Goal: Task Accomplishment & Management: Manage account settings

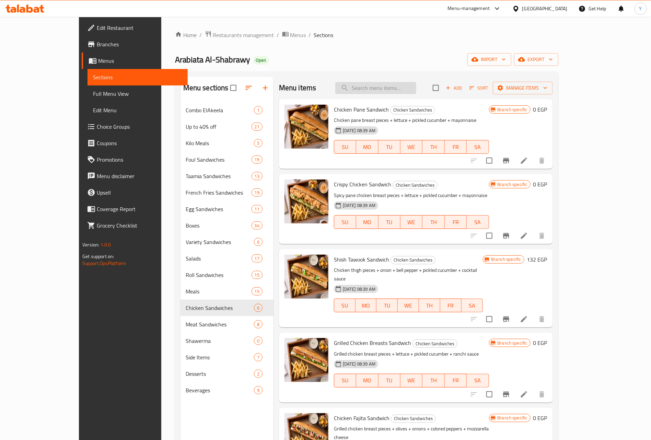
click at [416, 92] on input "search" at bounding box center [375, 88] width 81 height 12
paste input "Half Liver"
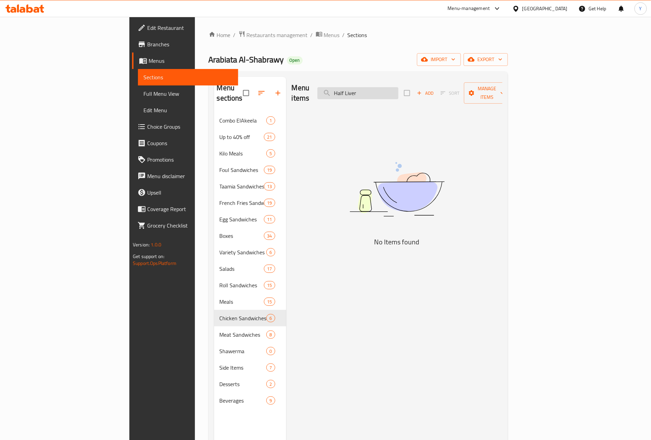
click at [398, 90] on input "Half Liver" at bounding box center [357, 93] width 81 height 12
click at [385, 90] on input "Half Liver" at bounding box center [357, 93] width 81 height 12
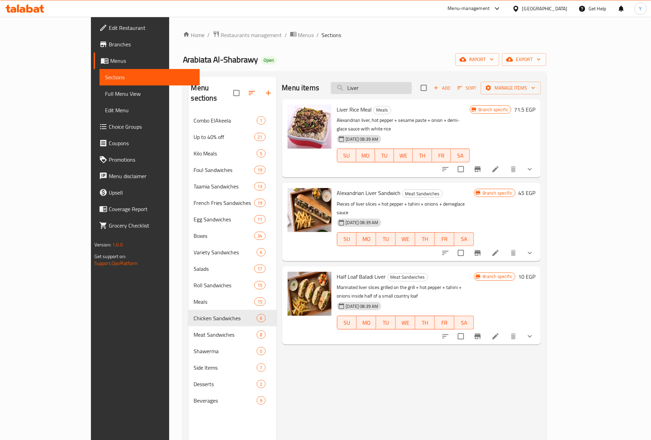
click at [395, 89] on input "Liver" at bounding box center [371, 88] width 81 height 12
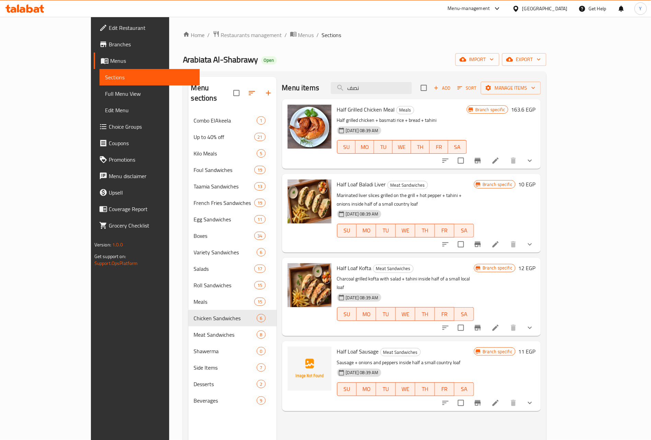
type input "نصف"
click at [534, 399] on icon "show more" at bounding box center [530, 403] width 8 height 8
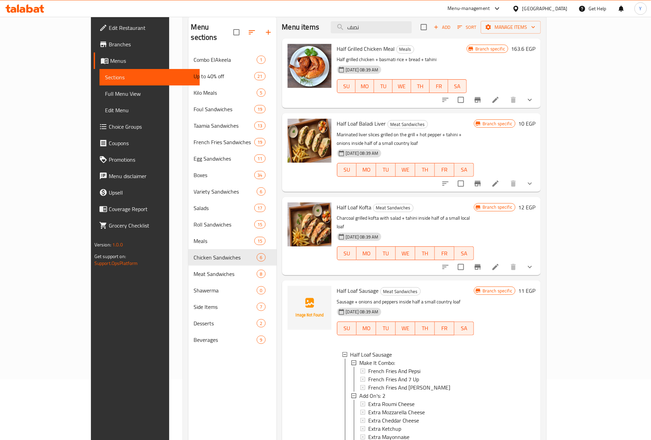
scroll to position [45, 0]
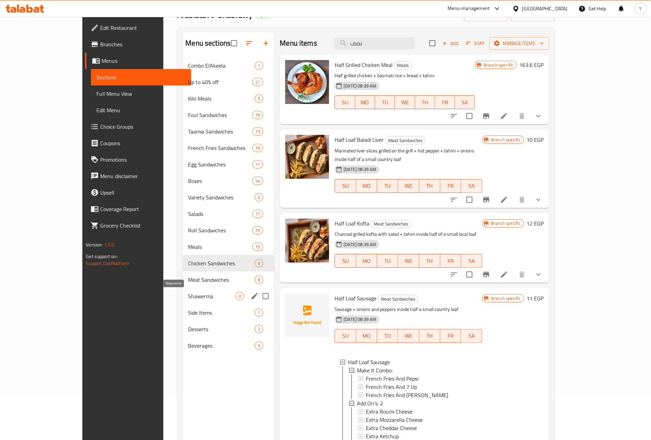
click at [193, 294] on span "Shawerma" at bounding box center [211, 296] width 47 height 8
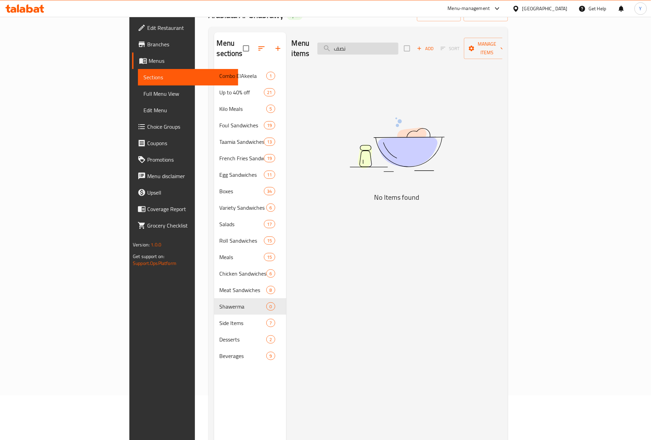
click at [395, 43] on input "نصف" at bounding box center [357, 49] width 81 height 12
paste input "Orzo"
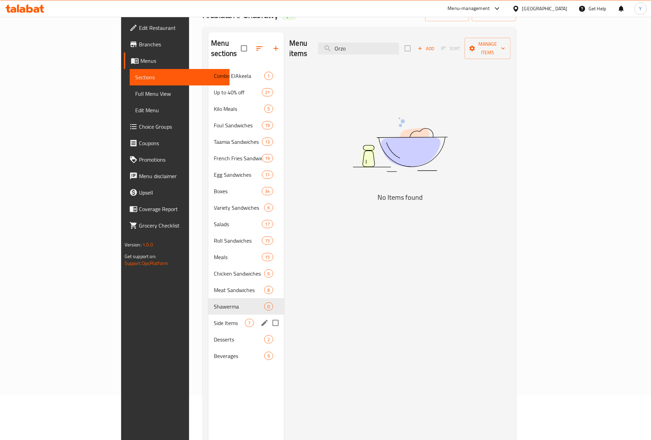
click at [214, 319] on span "Side Items" at bounding box center [229, 323] width 31 height 8
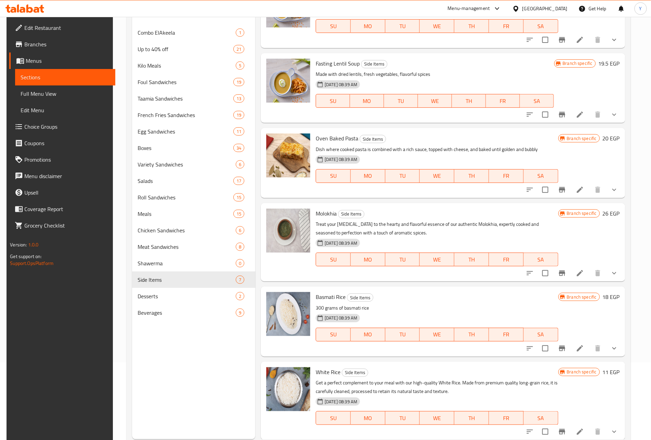
scroll to position [96, 0]
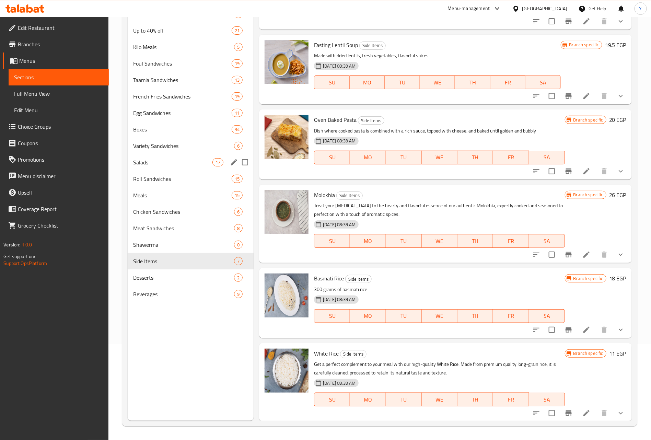
click at [166, 168] on div "Salads 17" at bounding box center [191, 162] width 126 height 16
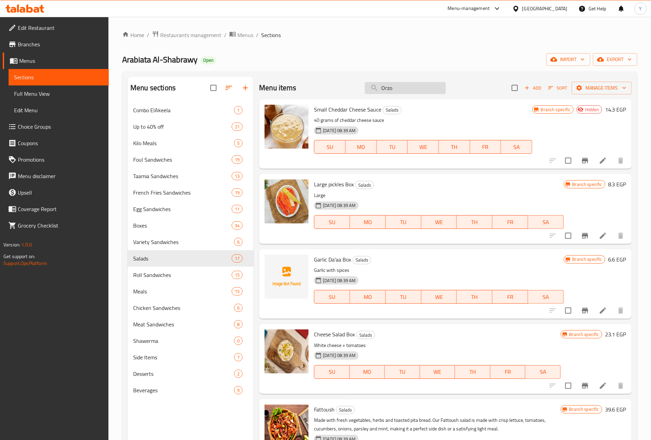
click at [409, 90] on input "Orzo" at bounding box center [405, 88] width 81 height 12
paste input "Rocca Salad"
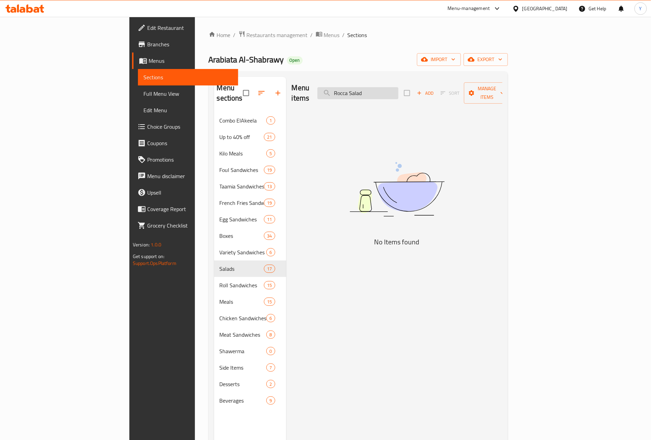
click at [398, 89] on input "Rocca Salad" at bounding box center [357, 93] width 81 height 12
type input "جرجيب"
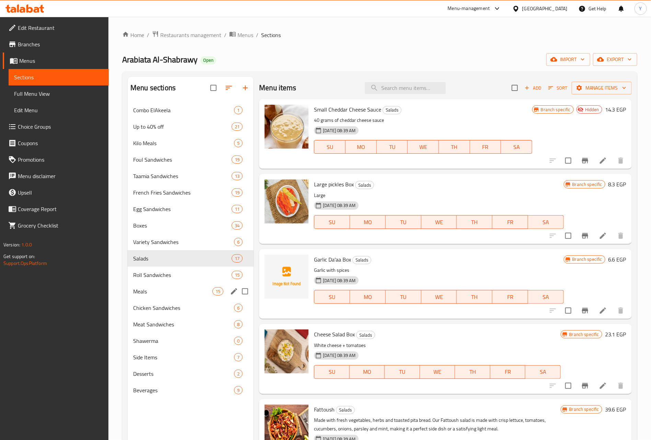
click at [184, 285] on div "Meals 15" at bounding box center [191, 291] width 126 height 16
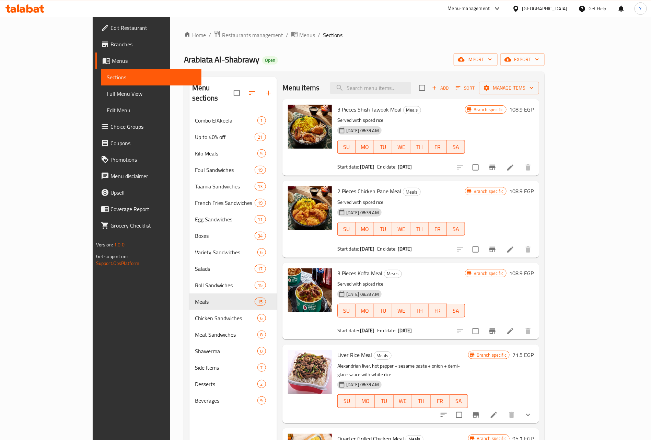
click at [445, 183] on div "2 Pieces Chicken Pane Meal Meals Served with spiced rice [DATE] 08:39 AM SU MO …" at bounding box center [410, 219] width 257 height 76
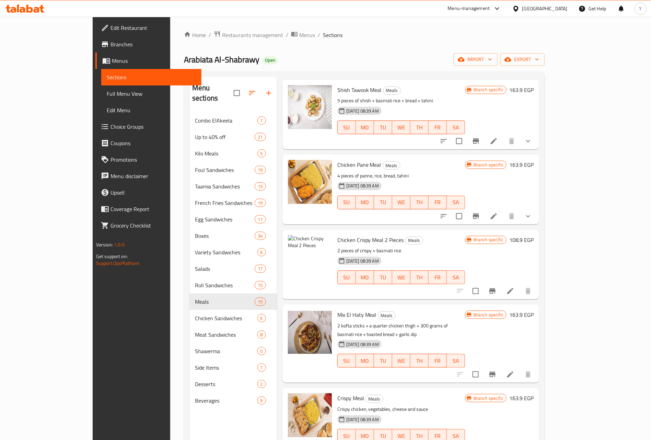
scroll to position [282, 0]
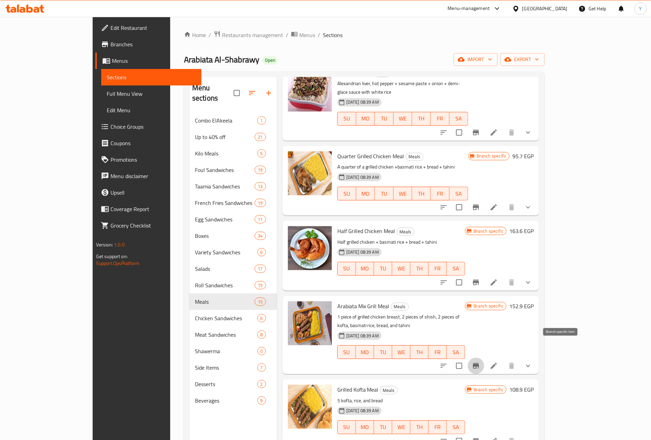
click at [484, 357] on button "Branch-specific-item" at bounding box center [476, 365] width 16 height 16
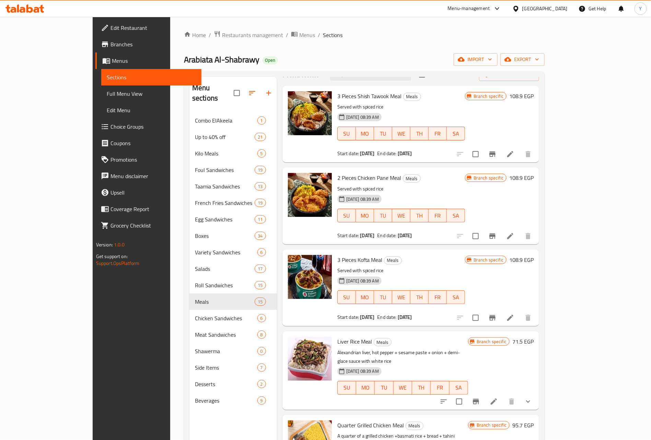
scroll to position [0, 0]
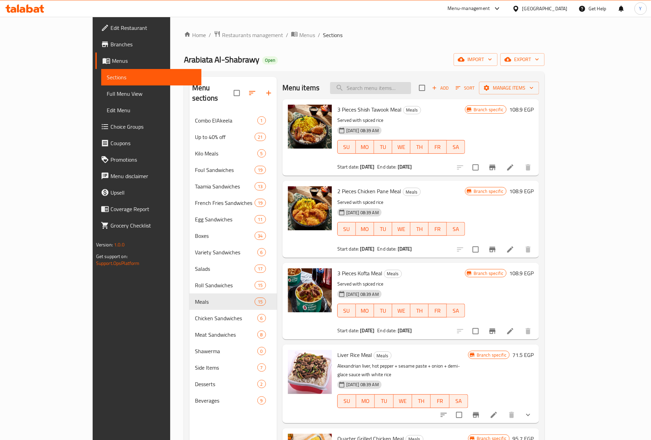
click at [411, 92] on input "search" at bounding box center [370, 88] width 81 height 12
paste input "Fried Cheese Sandwich"
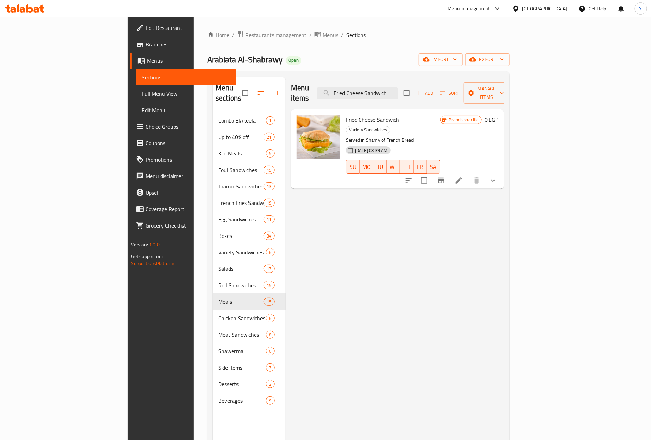
type input "Fried Cheese Sandwich"
click at [501, 172] on button "show more" at bounding box center [493, 180] width 16 height 16
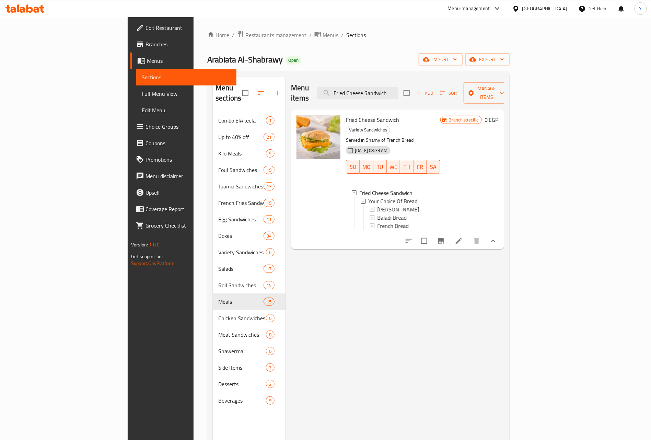
click at [449, 234] on button "Branch-specific-item" at bounding box center [441, 241] width 16 height 16
click at [377, 205] on span "[PERSON_NAME]" at bounding box center [398, 209] width 42 height 8
click at [377, 213] on span "Baladi Bread" at bounding box center [391, 217] width 29 height 8
click at [377, 222] on span "French Bread" at bounding box center [392, 226] width 31 height 8
click at [432, 74] on div "Menu sections Combo ElAkeela 1 Up to 40% off 21 Kilo Meals 5 Foul Sandwiches 19…" at bounding box center [358, 296] width 302 height 451
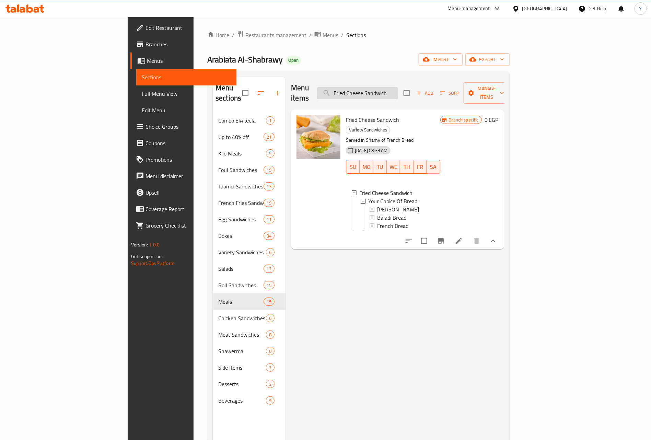
click at [398, 87] on input "Fried Cheese Sandwich" at bounding box center [357, 93] width 81 height 12
drag, startPoint x: 437, startPoint y: 87, endPoint x: 432, endPoint y: 82, distance: 7.3
click at [398, 87] on input "Fried Cheese Sandwich" at bounding box center [357, 93] width 81 height 12
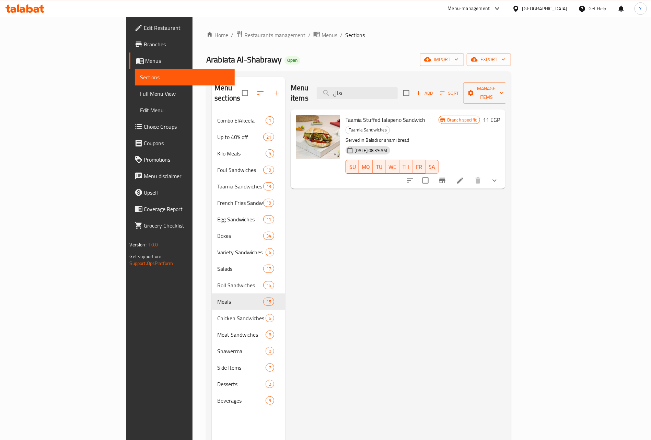
type input "هال"
click at [380, 115] on span "Taamia Stuffed Jalapeno Sandwich" at bounding box center [385, 120] width 80 height 10
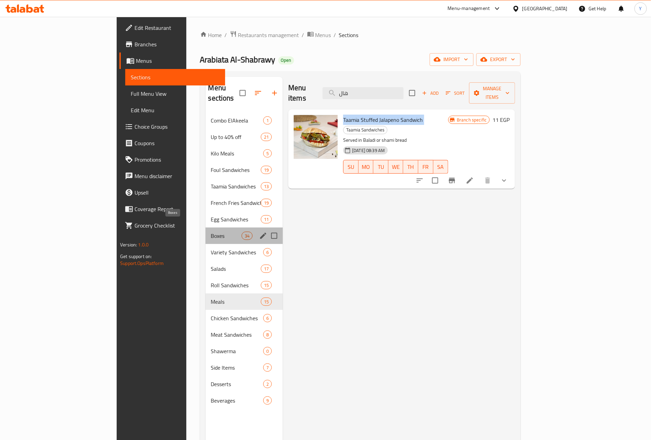
click at [211, 232] on span "Boxes" at bounding box center [226, 236] width 31 height 8
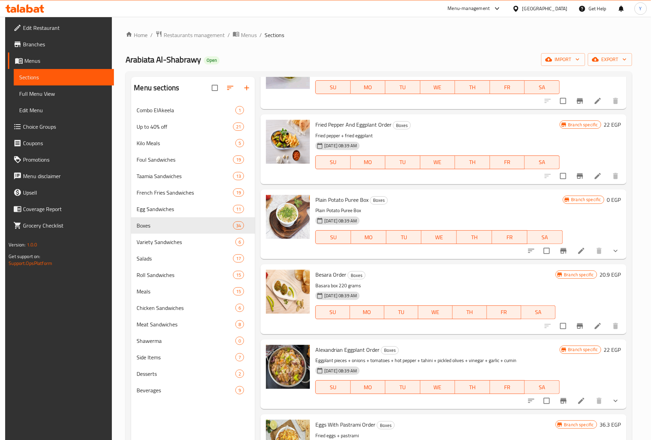
scroll to position [1647, 0]
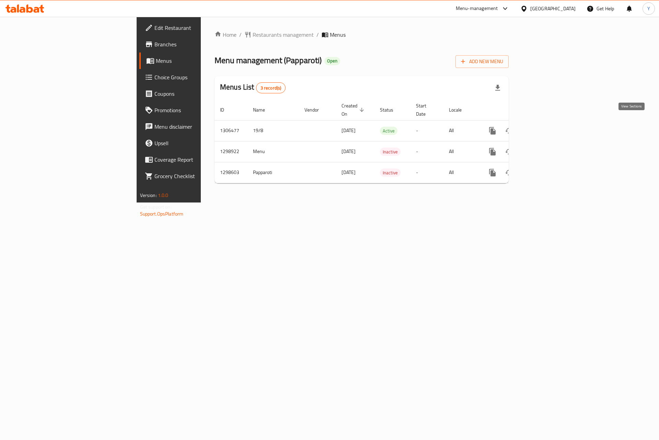
click at [546, 127] on icon "enhanced table" at bounding box center [542, 131] width 8 height 8
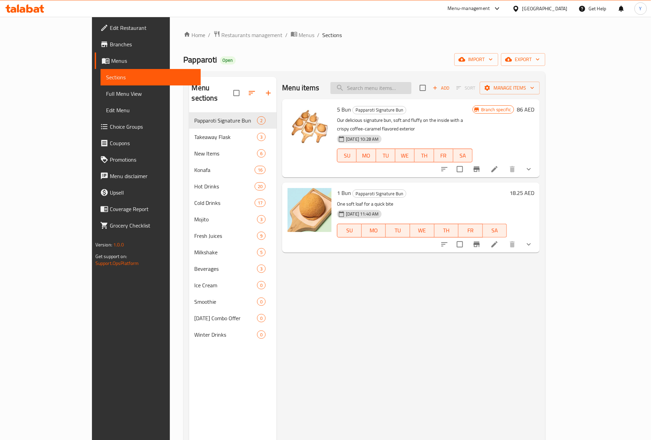
click at [404, 87] on input "search" at bounding box center [370, 88] width 81 height 12
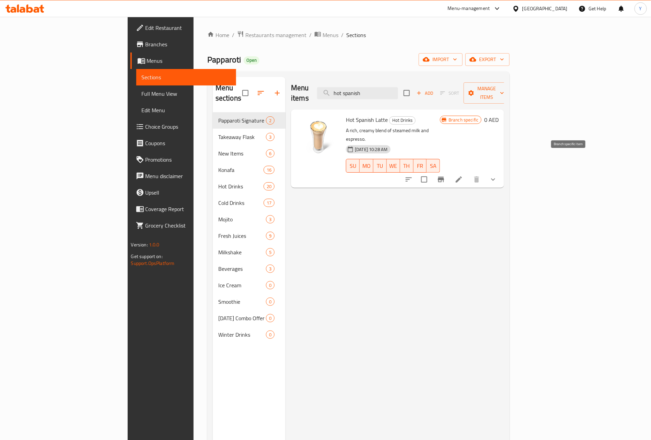
type input "hot spanish"
click at [445, 175] on icon "Branch-specific-item" at bounding box center [441, 179] width 8 height 8
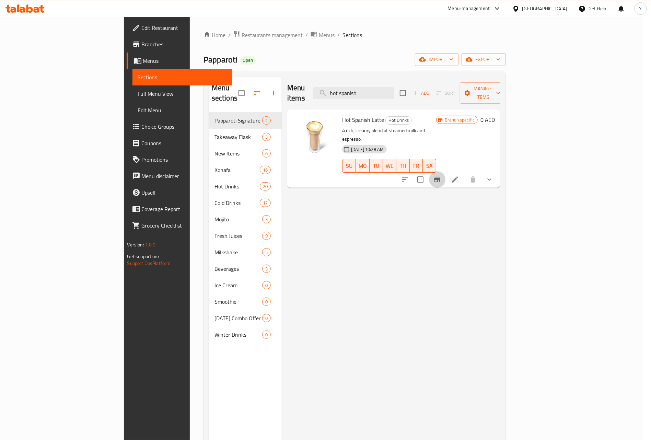
click at [493, 175] on icon "show more" at bounding box center [489, 179] width 8 height 8
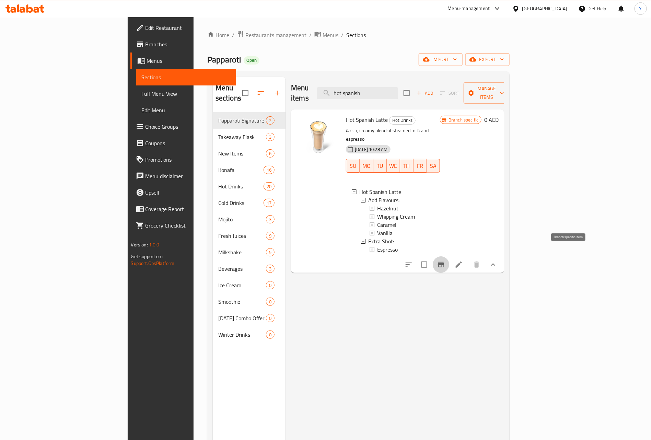
click at [449, 256] on button "Branch-specific-item" at bounding box center [441, 264] width 16 height 16
click at [422, 80] on div "Menu items hot spanish Add Sort Manage items" at bounding box center [397, 93] width 213 height 33
click at [398, 87] on input "hot spanish" at bounding box center [357, 93] width 81 height 12
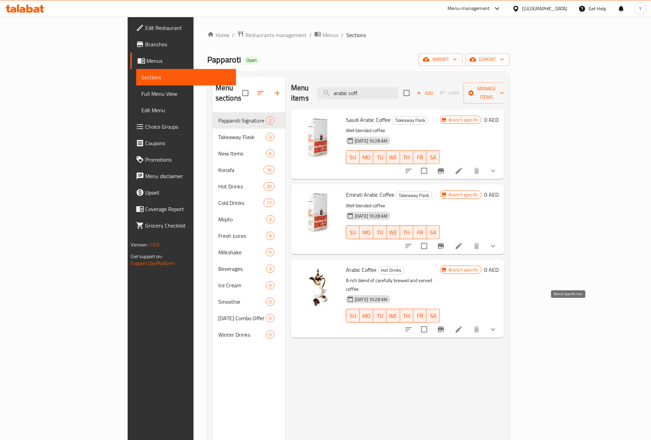
type input "arabic coff"
click at [445, 325] on icon "Branch-specific-item" at bounding box center [441, 329] width 8 height 8
click at [497, 325] on icon "show more" at bounding box center [493, 329] width 8 height 8
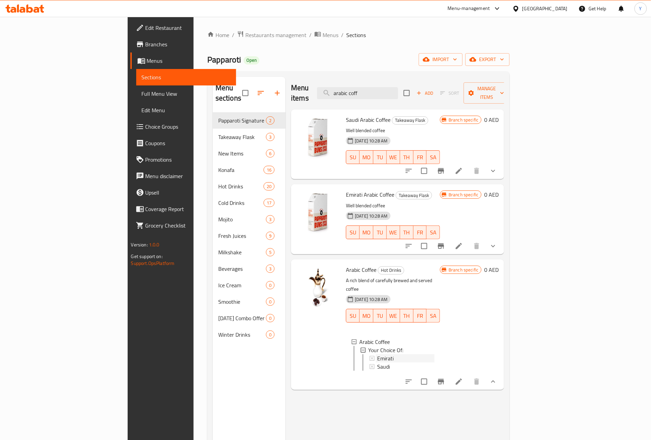
click at [377, 354] on div "Emirati" at bounding box center [405, 358] width 57 height 8
click at [377, 362] on div "Saudi" at bounding box center [405, 366] width 57 height 8
click at [463, 377] on icon at bounding box center [459, 381] width 8 height 8
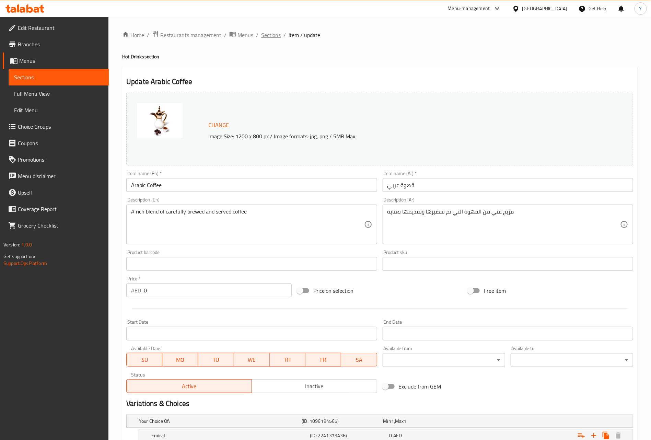
click at [277, 35] on span "Sections" at bounding box center [271, 35] width 20 height 8
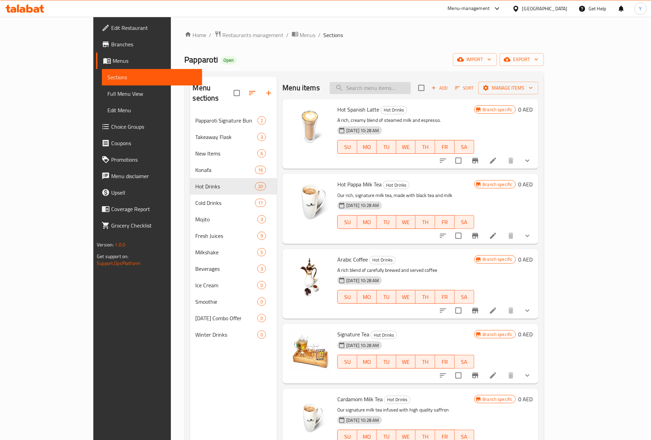
click at [411, 85] on input "search" at bounding box center [370, 88] width 81 height 12
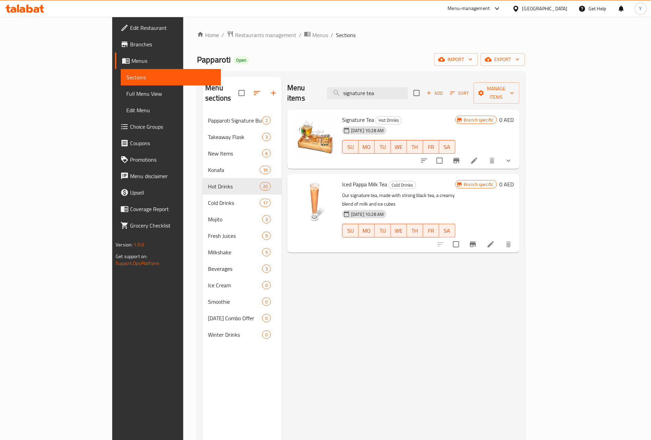
type input "signature tea"
click at [512, 156] on icon "show more" at bounding box center [508, 160] width 8 height 8
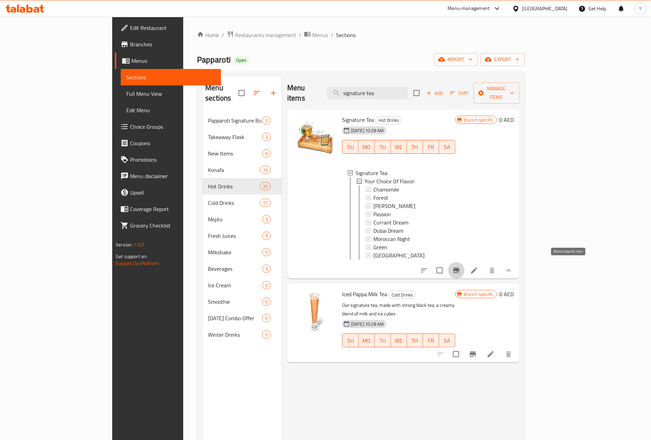
click at [460, 271] on icon "Branch-specific-item" at bounding box center [456, 270] width 8 height 8
click at [478, 268] on icon at bounding box center [474, 270] width 8 height 8
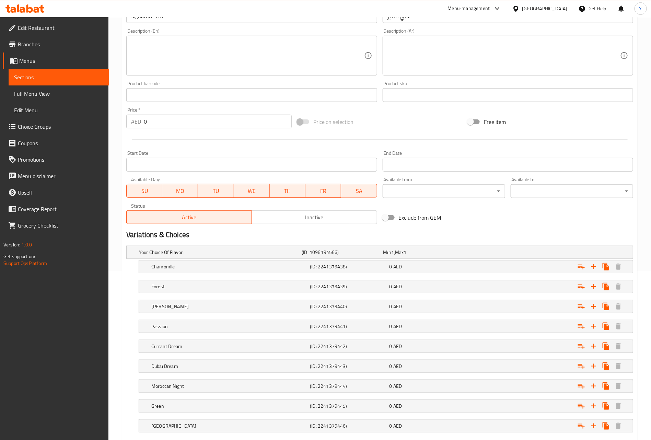
scroll to position [206, 0]
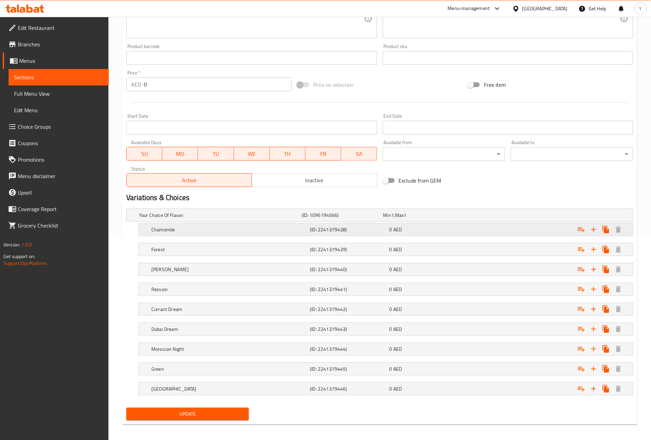
click at [274, 232] on h5 "Chamomile" at bounding box center [229, 229] width 156 height 7
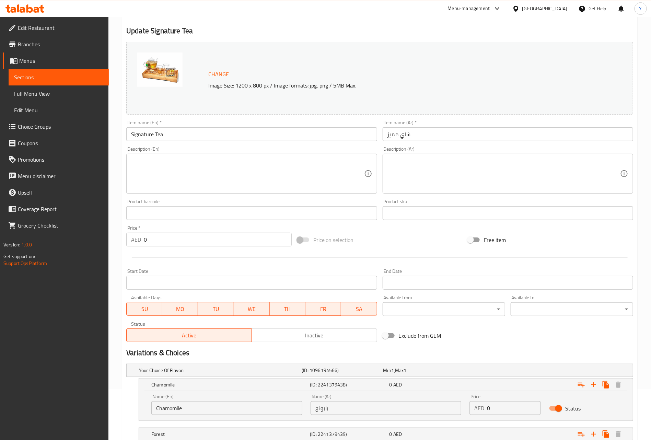
scroll to position [0, 0]
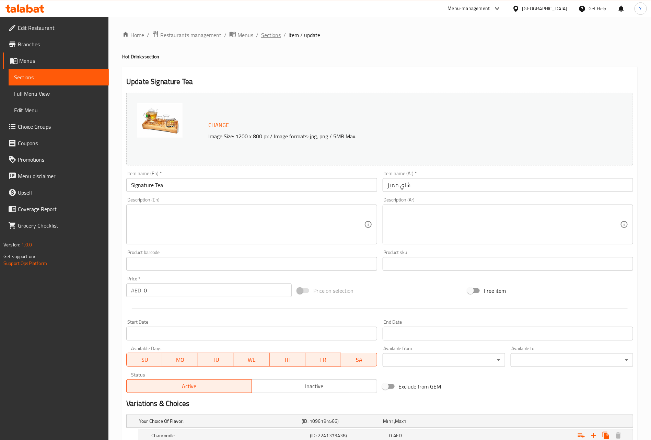
click at [272, 38] on span "Sections" at bounding box center [271, 35] width 20 height 8
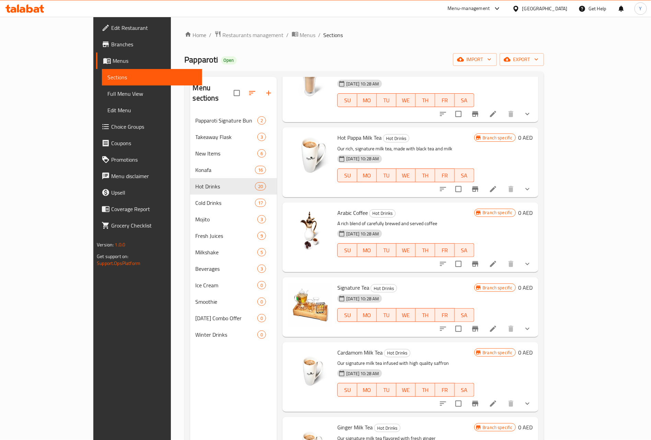
scroll to position [103, 0]
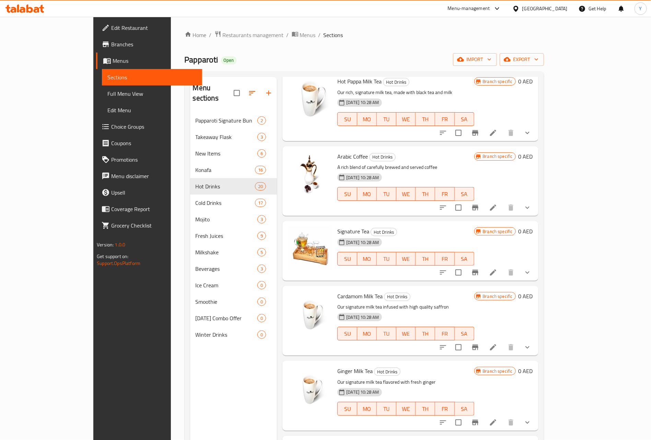
click at [531, 275] on icon "show more" at bounding box center [527, 272] width 8 height 8
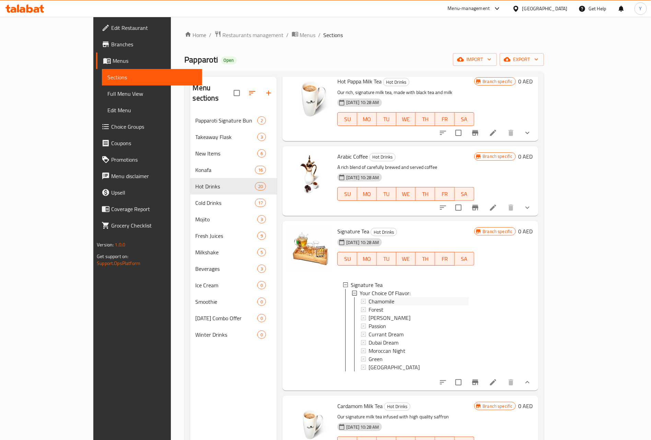
click at [374, 303] on div "Chamomile" at bounding box center [419, 301] width 100 height 8
click at [368, 311] on div "Forest" at bounding box center [418, 309] width 100 height 8
click at [368, 317] on span "Jasmine Pearl" at bounding box center [389, 318] width 42 height 8
click at [368, 330] on span "Currant Dream" at bounding box center [385, 334] width 35 height 8
click at [368, 326] on span "Passion" at bounding box center [376, 326] width 17 height 8
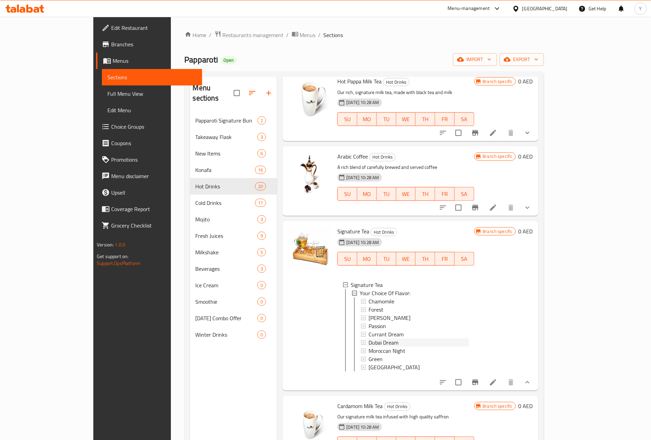
click at [368, 340] on span "Dubai Dream" at bounding box center [383, 342] width 30 height 8
click at [368, 353] on span "Moroccan Night" at bounding box center [386, 350] width 37 height 8
click at [368, 359] on span "Green" at bounding box center [375, 359] width 14 height 8
click at [368, 367] on span "Assam" at bounding box center [393, 367] width 51 height 8
